Goal: Task Accomplishment & Management: Use online tool/utility

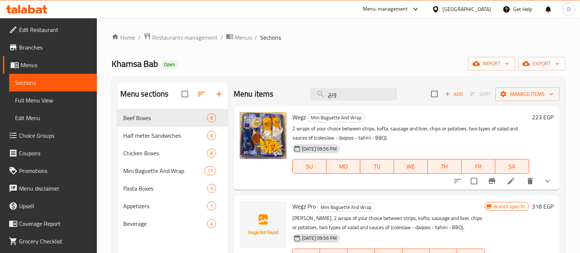
scroll to position [64, 0]
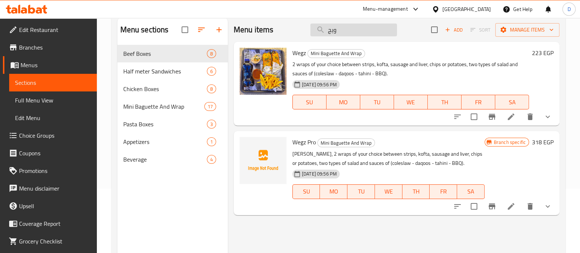
click at [337, 30] on input "ويج" at bounding box center [353, 29] width 87 height 13
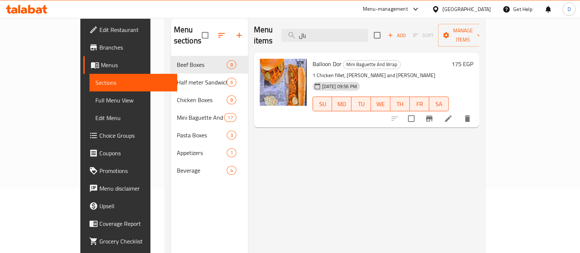
type input "بال"
click at [473, 59] on h6 "175 EGP" at bounding box center [462, 64] width 22 height 10
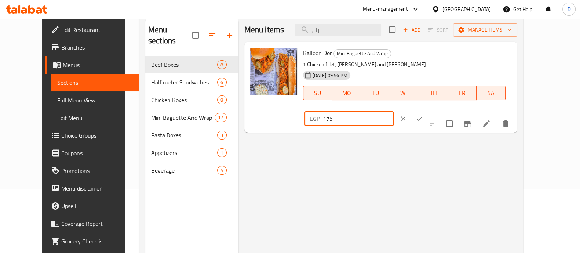
click at [393, 111] on input "175" at bounding box center [358, 118] width 71 height 15
type input "240"
click at [423, 115] on icon "ok" at bounding box center [418, 118] width 7 height 7
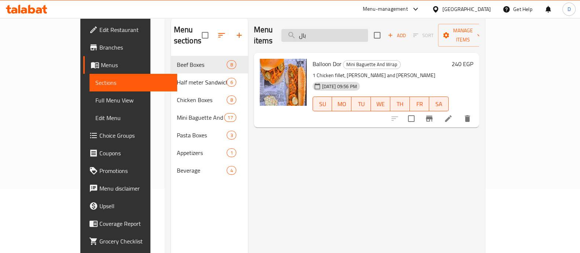
click at [368, 29] on input "بال" at bounding box center [324, 35] width 87 height 13
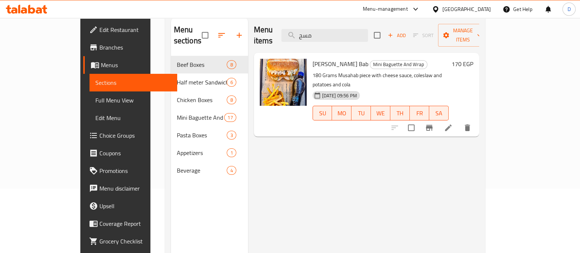
type input "مسح"
click at [473, 59] on h6 "170 EGP" at bounding box center [462, 64] width 22 height 10
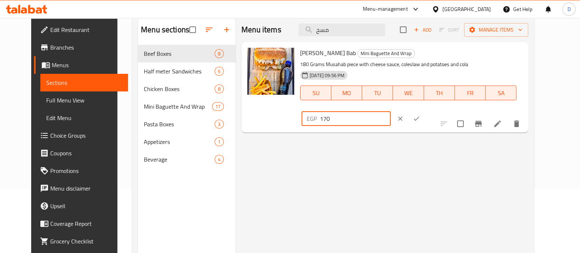
click at [391, 111] on input "170" at bounding box center [355, 118] width 71 height 15
type input "229"
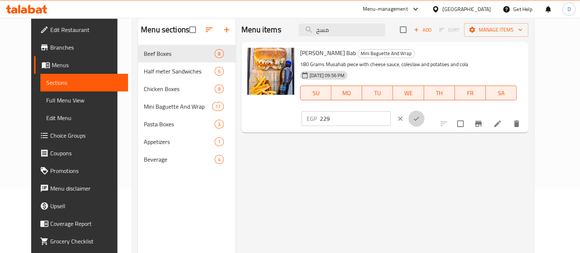
click at [424, 110] on button "ok" at bounding box center [416, 118] width 16 height 16
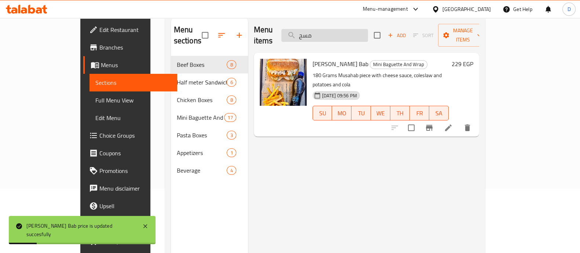
click at [349, 29] on input "مسح" at bounding box center [324, 35] width 87 height 13
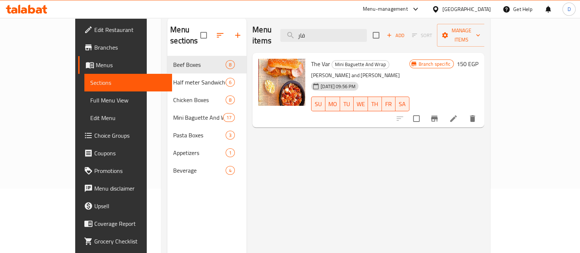
type input "فار"
click at [478, 59] on h6 "150 EGP" at bounding box center [468, 64] width 22 height 10
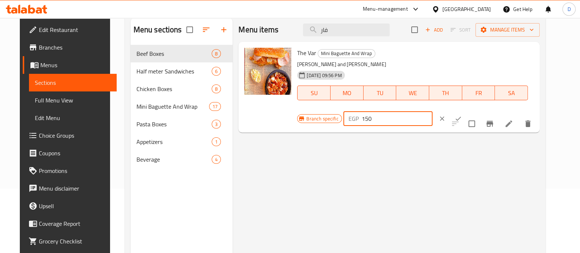
click at [432, 111] on input "150" at bounding box center [397, 118] width 71 height 15
type input "208"
click at [462, 115] on icon "ok" at bounding box center [457, 118] width 7 height 7
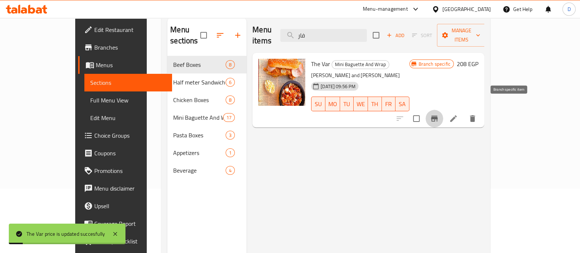
click at [439, 114] on icon "Branch-specific-item" at bounding box center [434, 118] width 9 height 9
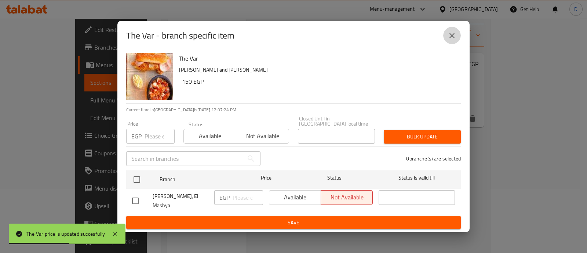
click at [454, 40] on icon "close" at bounding box center [451, 35] width 9 height 9
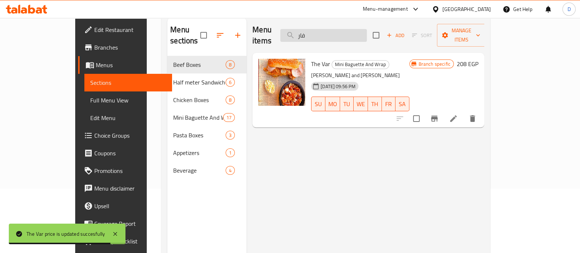
click at [347, 29] on input "فار" at bounding box center [323, 35] width 87 height 13
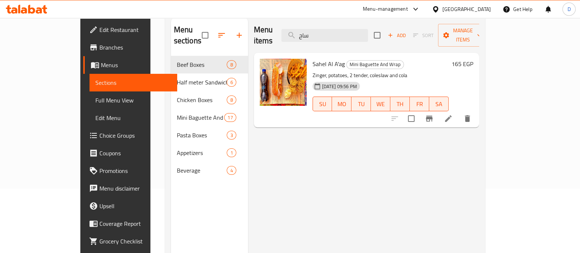
type input "ساح"
click at [473, 59] on h6 "165 EGP" at bounding box center [462, 64] width 22 height 10
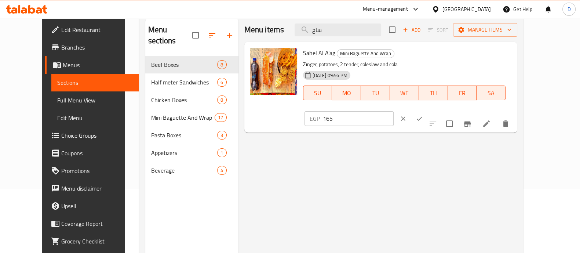
click at [393, 111] on input "165" at bounding box center [358, 118] width 71 height 15
type input "223"
click at [427, 110] on button "ok" at bounding box center [419, 118] width 16 height 16
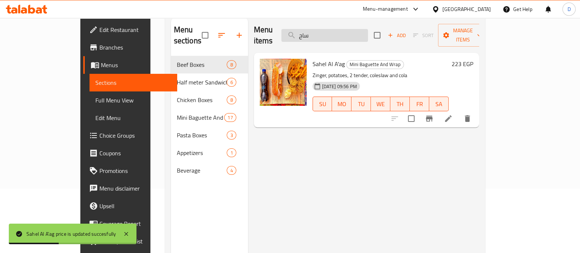
click at [351, 34] on input "ساح" at bounding box center [324, 35] width 87 height 13
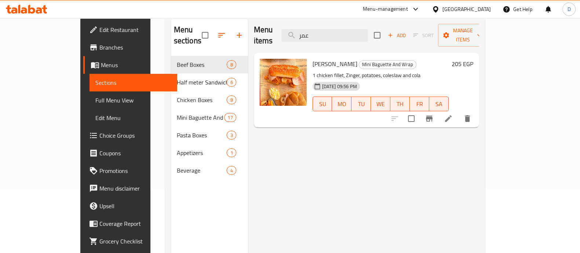
type input "عمر"
click at [473, 59] on h6 "205 EGP" at bounding box center [462, 64] width 22 height 10
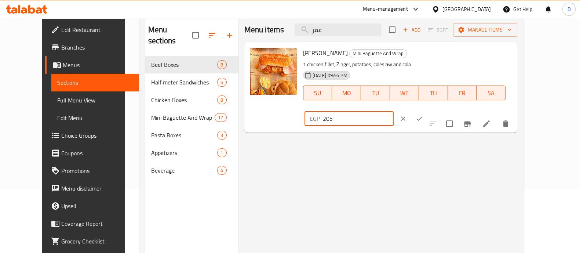
click at [393, 111] on input "205" at bounding box center [358, 118] width 71 height 15
type input "276"
click at [423, 115] on icon "ok" at bounding box center [418, 118] width 7 height 7
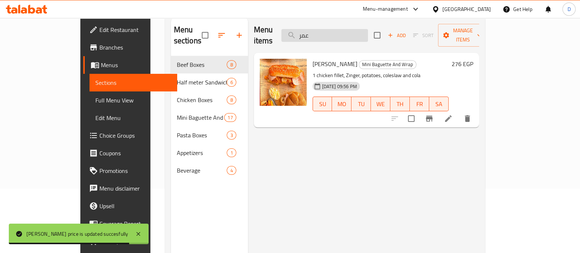
click at [368, 29] on input "عمر" at bounding box center [324, 35] width 87 height 13
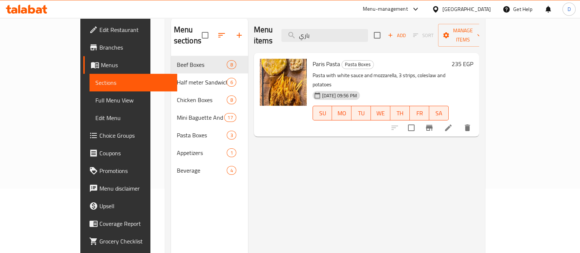
type input "باري"
click at [473, 59] on h6 "235 EGP" at bounding box center [462, 64] width 22 height 10
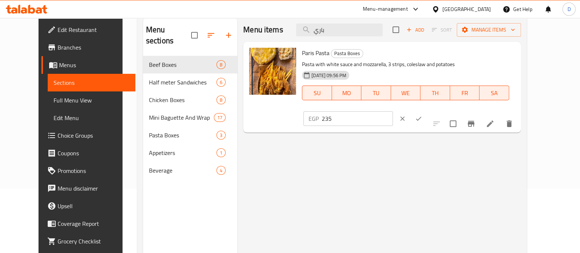
click at [392, 111] on input "235" at bounding box center [357, 118] width 71 height 15
type input "307"
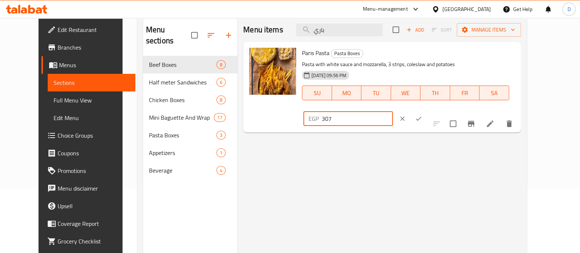
click at [422, 115] on icon "ok" at bounding box center [418, 118] width 7 height 7
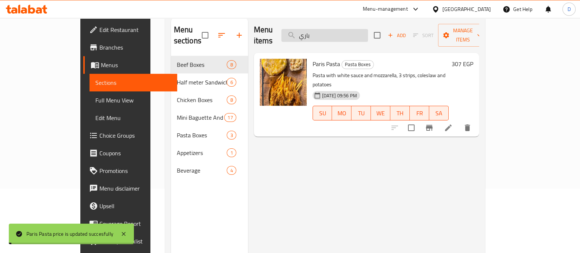
click at [367, 29] on input "باري" at bounding box center [324, 35] width 87 height 13
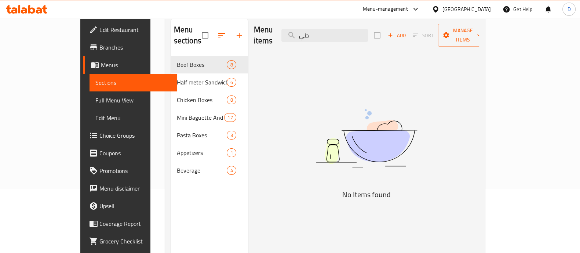
type input "ط"
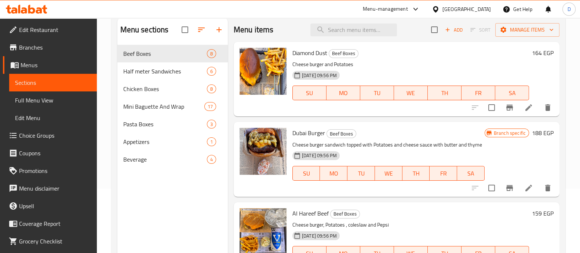
type input "ف"
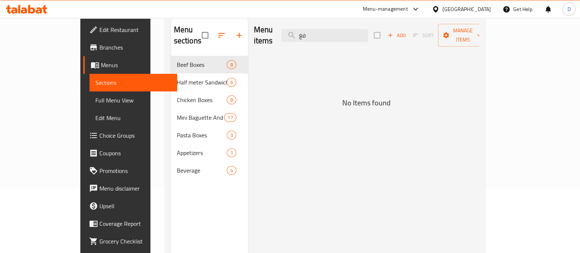
type input "ف"
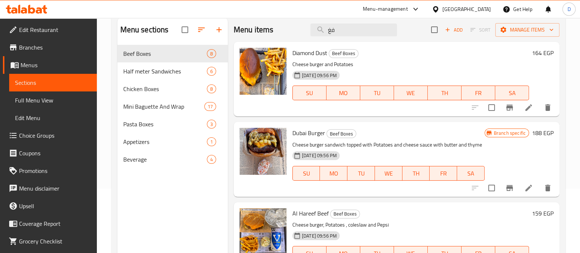
type input "ف"
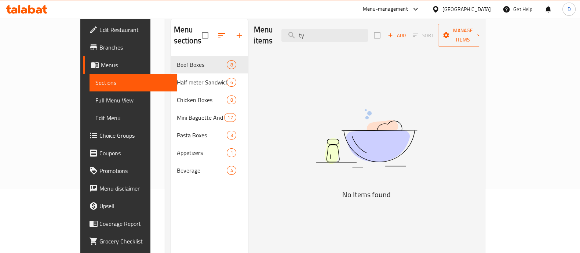
type input "t"
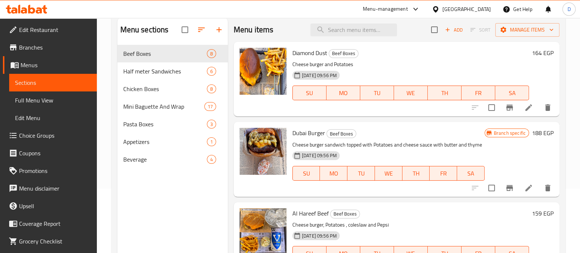
type input "j"
type input "ت"
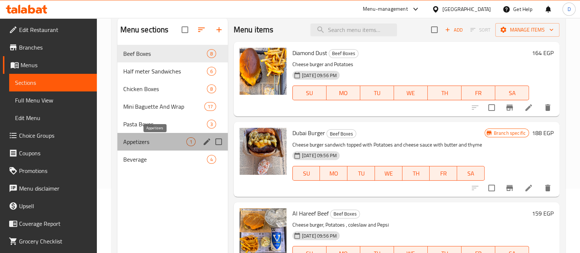
click at [172, 140] on span "Appetizers" at bounding box center [154, 141] width 63 height 9
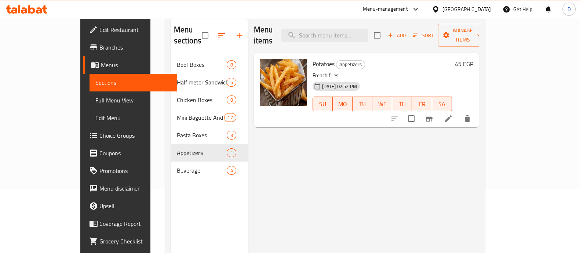
click at [473, 59] on h6 "45 EGP" at bounding box center [464, 64] width 18 height 10
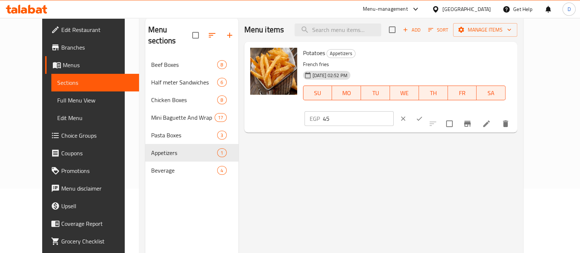
click at [393, 111] on input "45" at bounding box center [358, 118] width 71 height 15
type input "52"
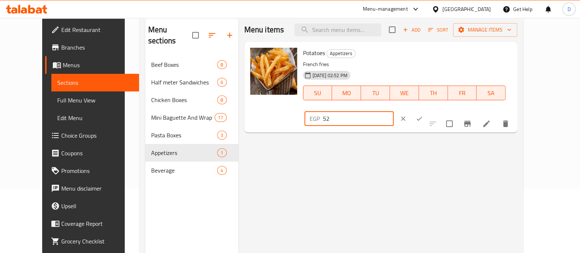
click at [422, 117] on icon "ok" at bounding box center [420, 119] width 6 height 4
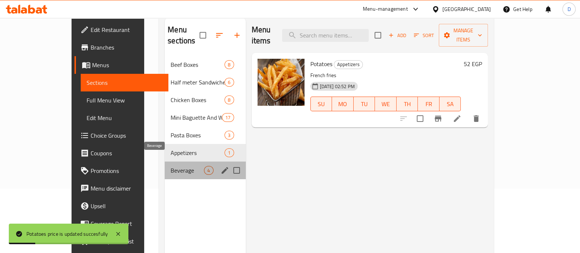
click at [172, 166] on span "Beverage" at bounding box center [187, 170] width 33 height 9
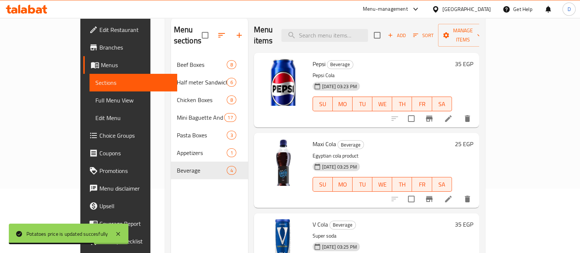
click at [473, 59] on div "35 EGP" at bounding box center [462, 90] width 21 height 63
click at [473, 59] on h6 "35 EGP" at bounding box center [464, 64] width 18 height 10
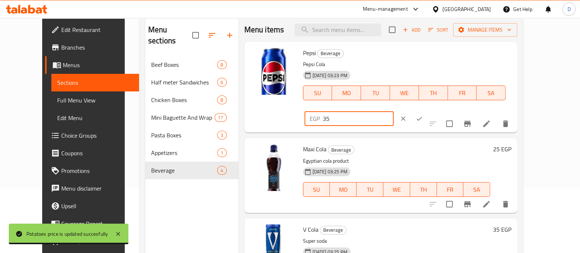
click at [393, 111] on input "35" at bounding box center [358, 118] width 71 height 15
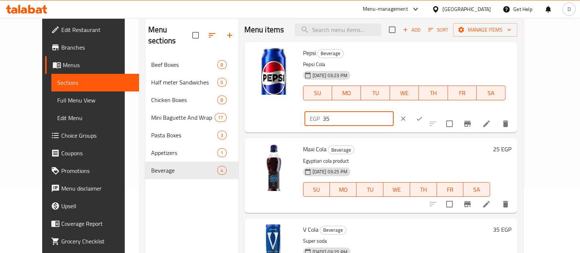
click at [393, 111] on input "35" at bounding box center [358, 118] width 71 height 15
type input "43"
click at [427, 110] on button "ok" at bounding box center [419, 118] width 16 height 16
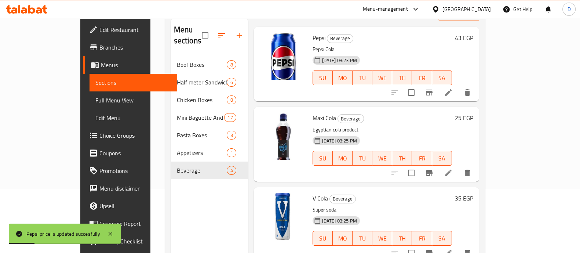
scroll to position [26, 0]
click at [473, 193] on h6 "35 EGP" at bounding box center [464, 198] width 18 height 10
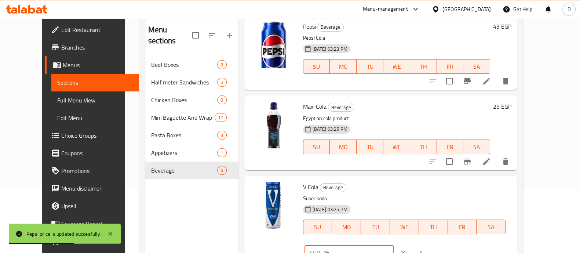
click at [393, 245] on input "35" at bounding box center [358, 252] width 71 height 15
paste input "43"
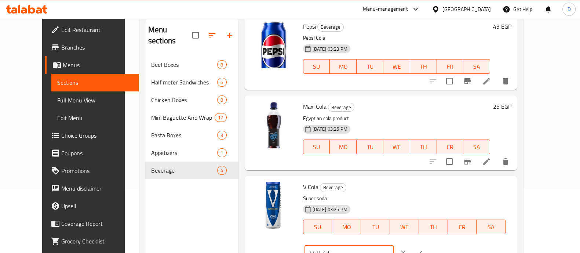
type input "43"
click at [427, 244] on button "ok" at bounding box center [419, 252] width 16 height 16
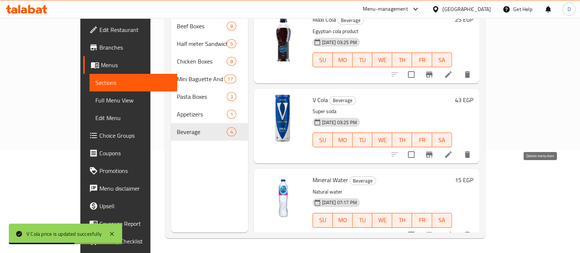
scroll to position [0, 0]
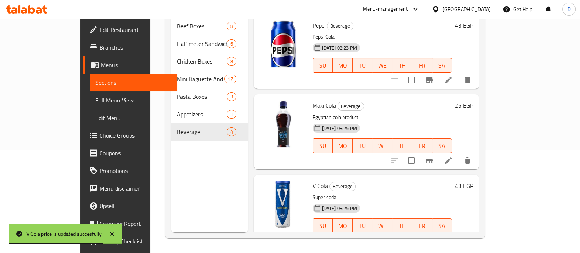
click at [473, 100] on h6 "25 EGP" at bounding box center [464, 105] width 18 height 10
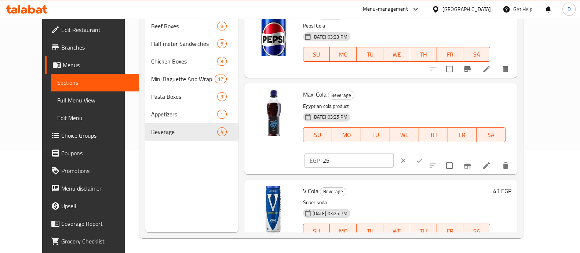
click at [393, 153] on input "25" at bounding box center [358, 160] width 71 height 15
type input "33"
click at [427, 152] on button "ok" at bounding box center [419, 160] width 16 height 16
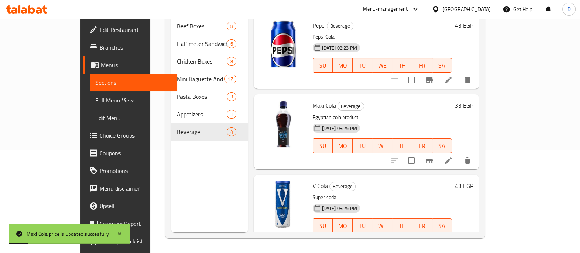
scroll to position [86, 0]
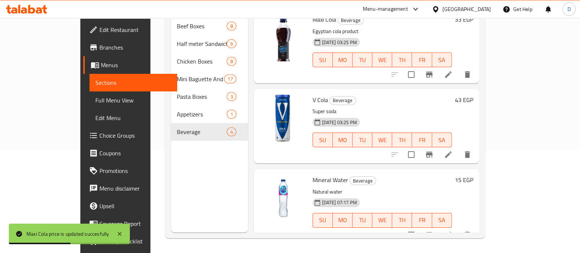
click at [473, 175] on h6 "15 EGP" at bounding box center [464, 180] width 18 height 10
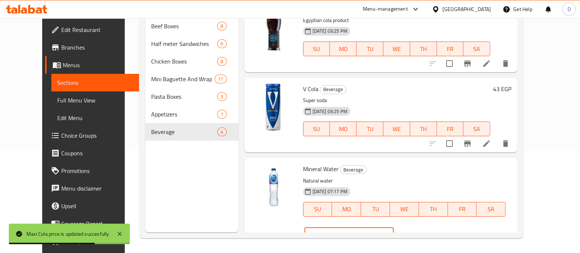
click at [393, 227] on input "15" at bounding box center [358, 234] width 71 height 15
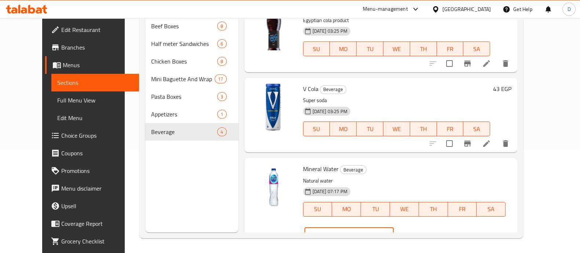
type input "20"
click at [427, 227] on button "ok" at bounding box center [419, 235] width 16 height 16
